Goal: Task Accomplishment & Management: Use online tool/utility

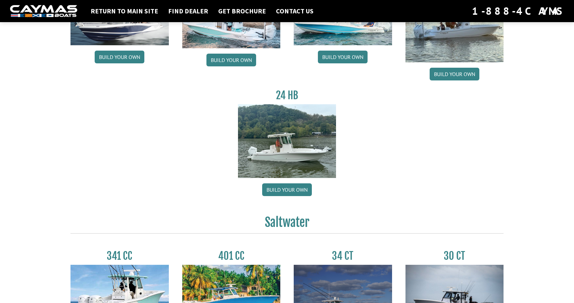
scroll to position [119, 0]
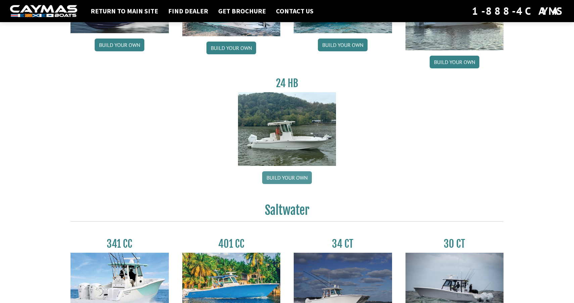
click at [292, 180] on link "Build your own" at bounding box center [287, 178] width 50 height 13
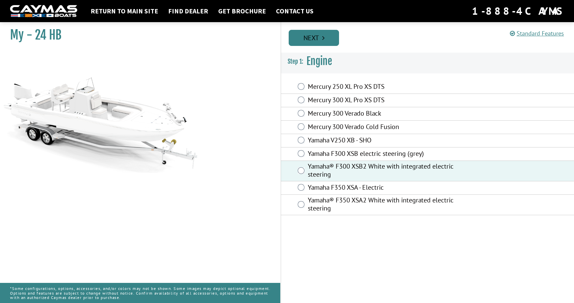
click at [313, 41] on link "Next" at bounding box center [314, 38] width 50 height 16
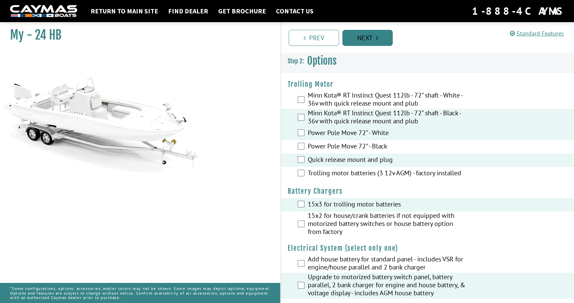
click at [369, 38] on link "Next" at bounding box center [367, 38] width 50 height 16
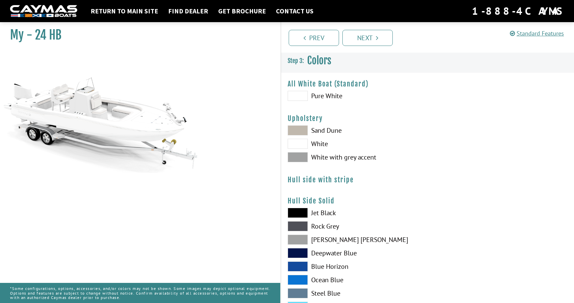
click at [303, 94] on span at bounding box center [298, 96] width 20 height 10
click at [306, 142] on span at bounding box center [298, 144] width 20 height 10
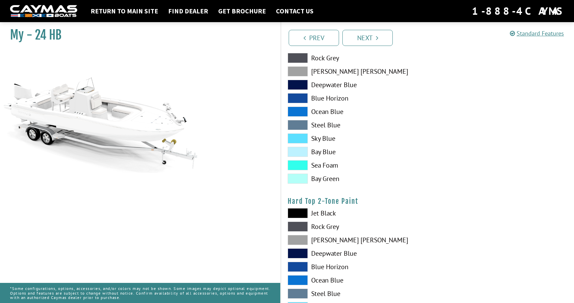
scroll to position [337, 0]
click at [328, 165] on label "Sea Foam" at bounding box center [354, 166] width 133 height 10
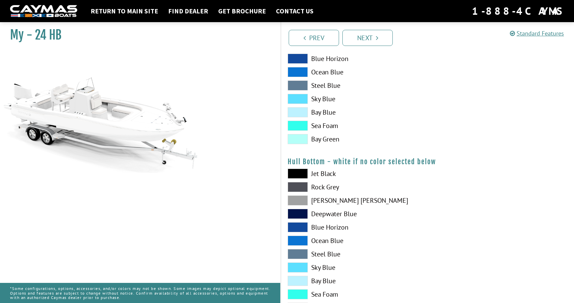
scroll to position [200, 0]
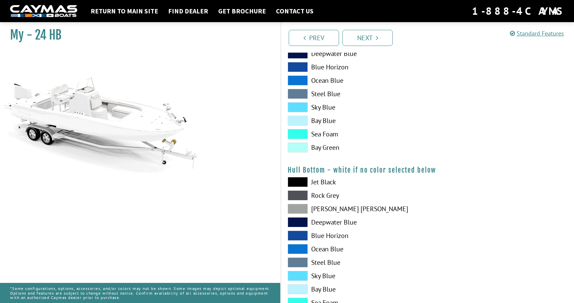
click at [329, 132] on label "Sea Foam" at bounding box center [354, 134] width 133 height 10
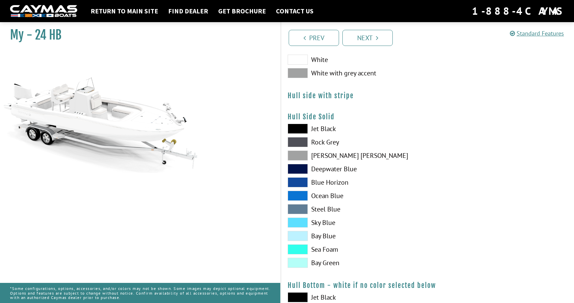
scroll to position [85, 0]
click at [301, 224] on span at bounding box center [298, 222] width 20 height 10
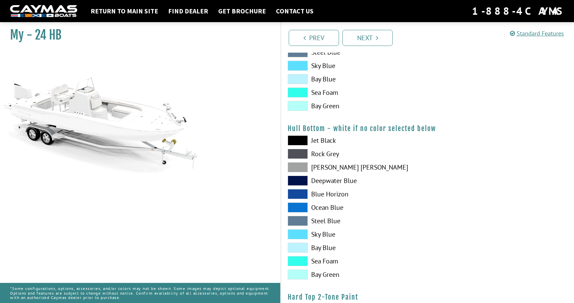
scroll to position [185, 0]
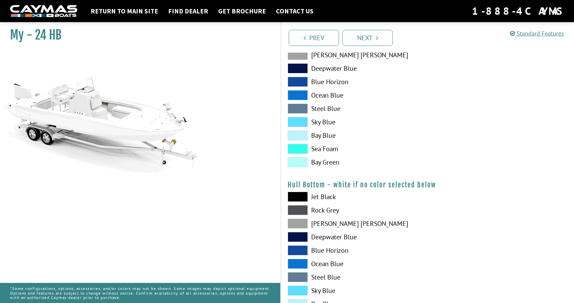
click at [300, 133] on span at bounding box center [298, 136] width 20 height 10
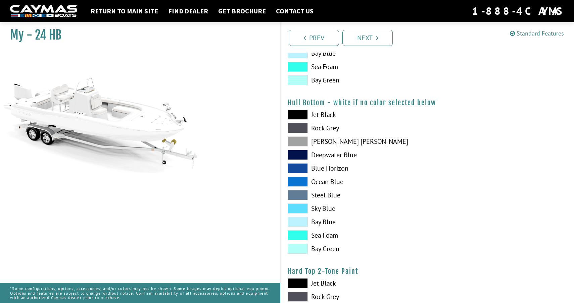
scroll to position [335, 0]
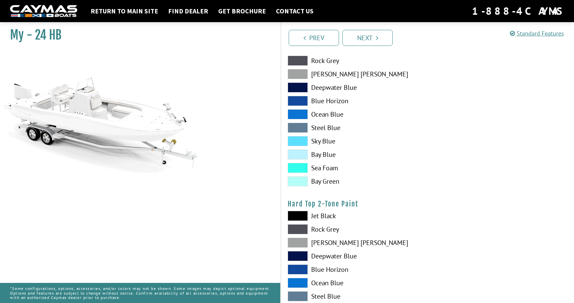
click at [300, 155] on span at bounding box center [298, 155] width 20 height 10
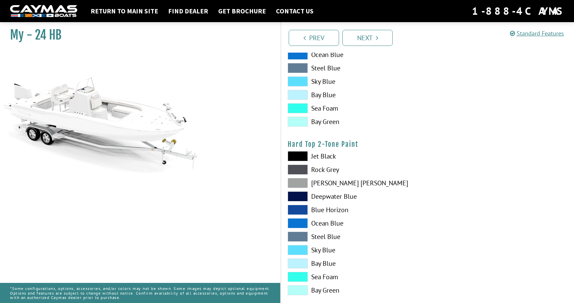
scroll to position [396, 0]
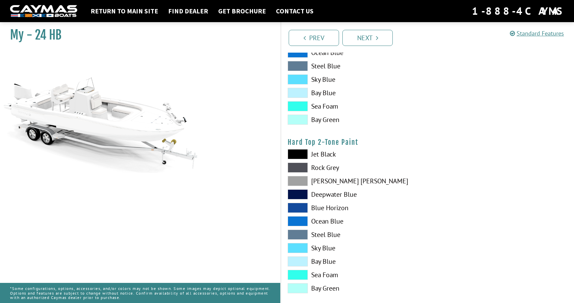
click at [303, 257] on span at bounding box center [298, 262] width 20 height 10
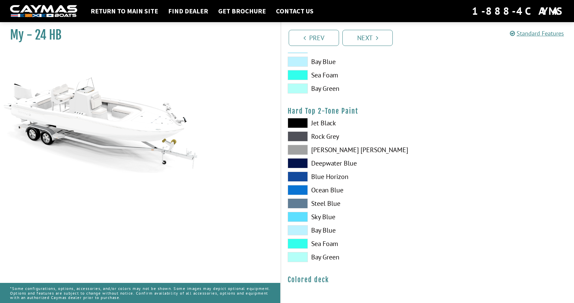
scroll to position [428, 0]
click at [304, 280] on h4 "Colored deck" at bounding box center [428, 280] width 280 height 8
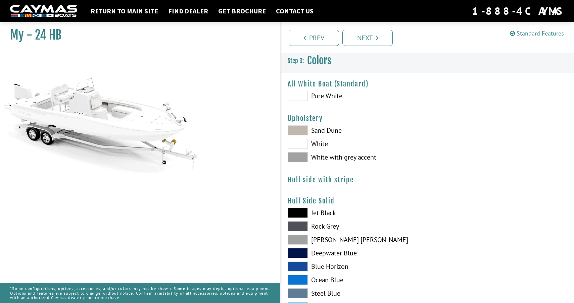
scroll to position [0, 0]
click at [372, 43] on link "Next" at bounding box center [367, 38] width 50 height 16
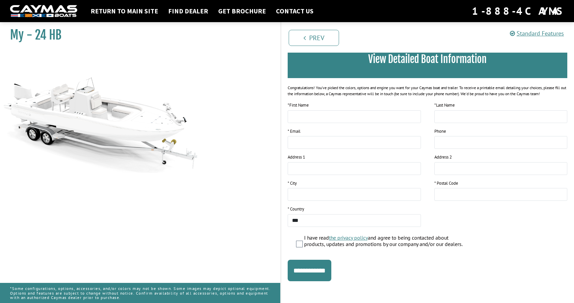
scroll to position [55, 0]
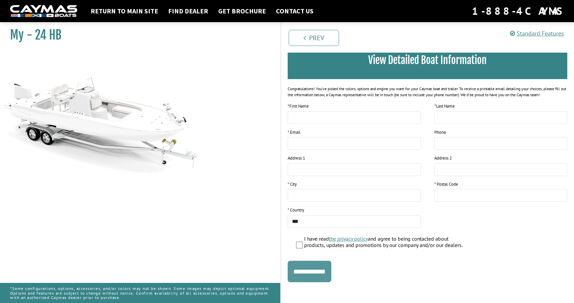
click at [314, 267] on input "**********" at bounding box center [310, 271] width 44 height 21
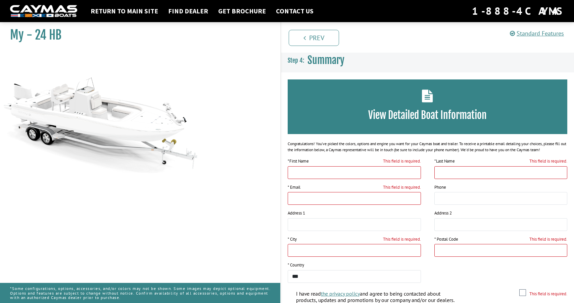
scroll to position [0, 0]
click at [144, 11] on link "Return to main site" at bounding box center [124, 11] width 74 height 9
